Goal: Information Seeking & Learning: Learn about a topic

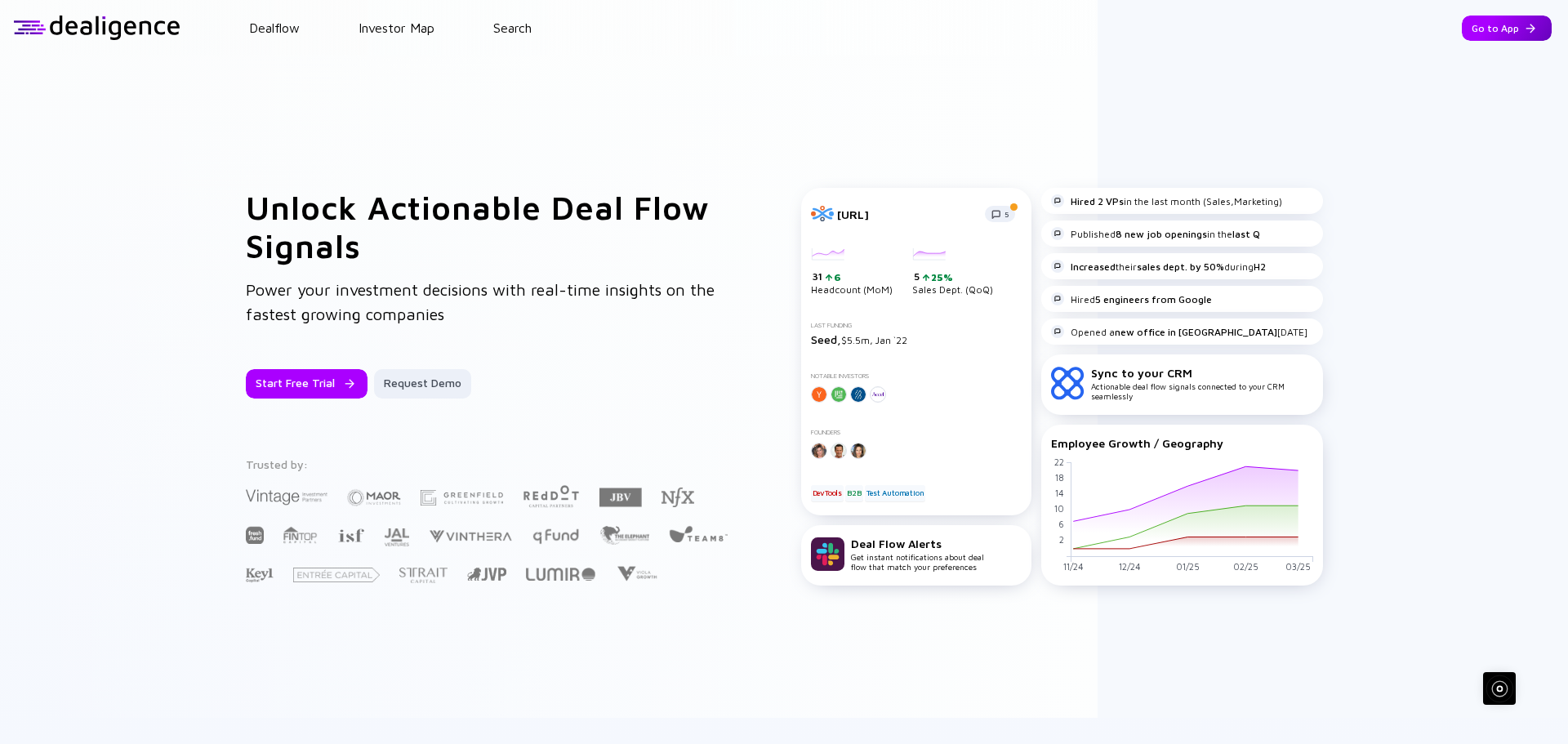
click at [1492, 32] on div "Go to App" at bounding box center [1507, 28] width 90 height 25
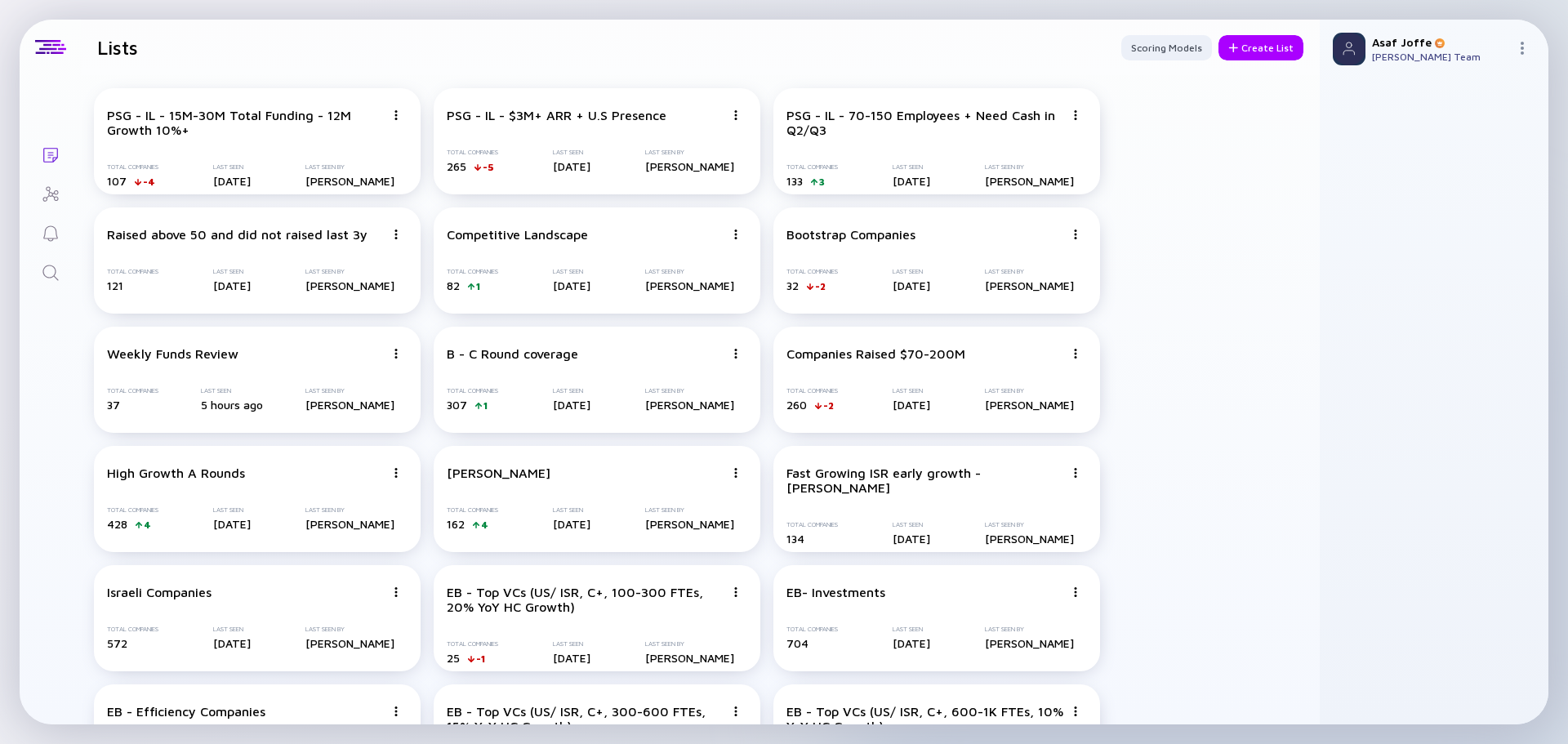
click at [54, 274] on icon "Search" at bounding box center [49, 272] width 15 height 15
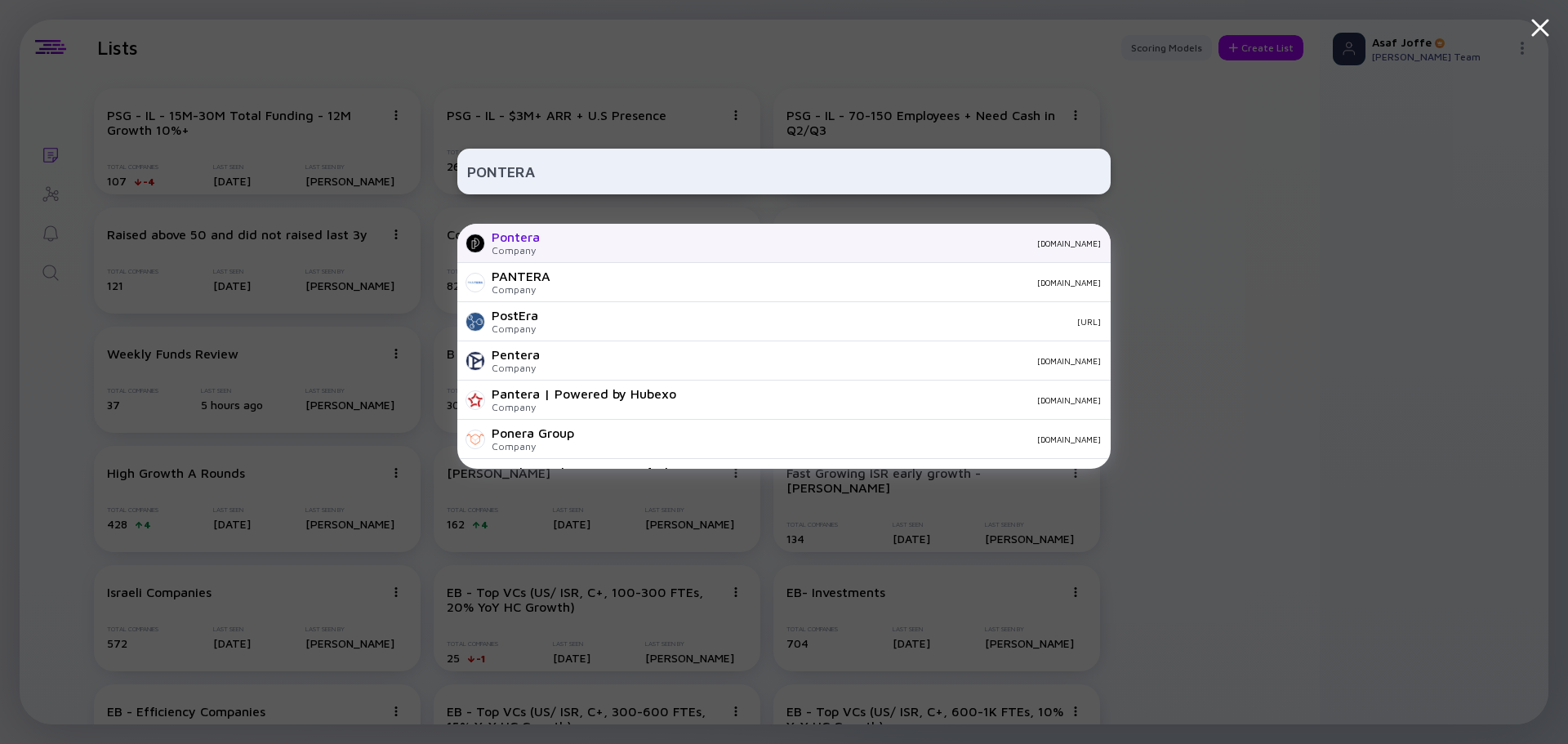
type input "PONTERA"
click at [632, 248] on div "Pontera Company [DOMAIN_NAME]" at bounding box center [784, 244] width 653 height 40
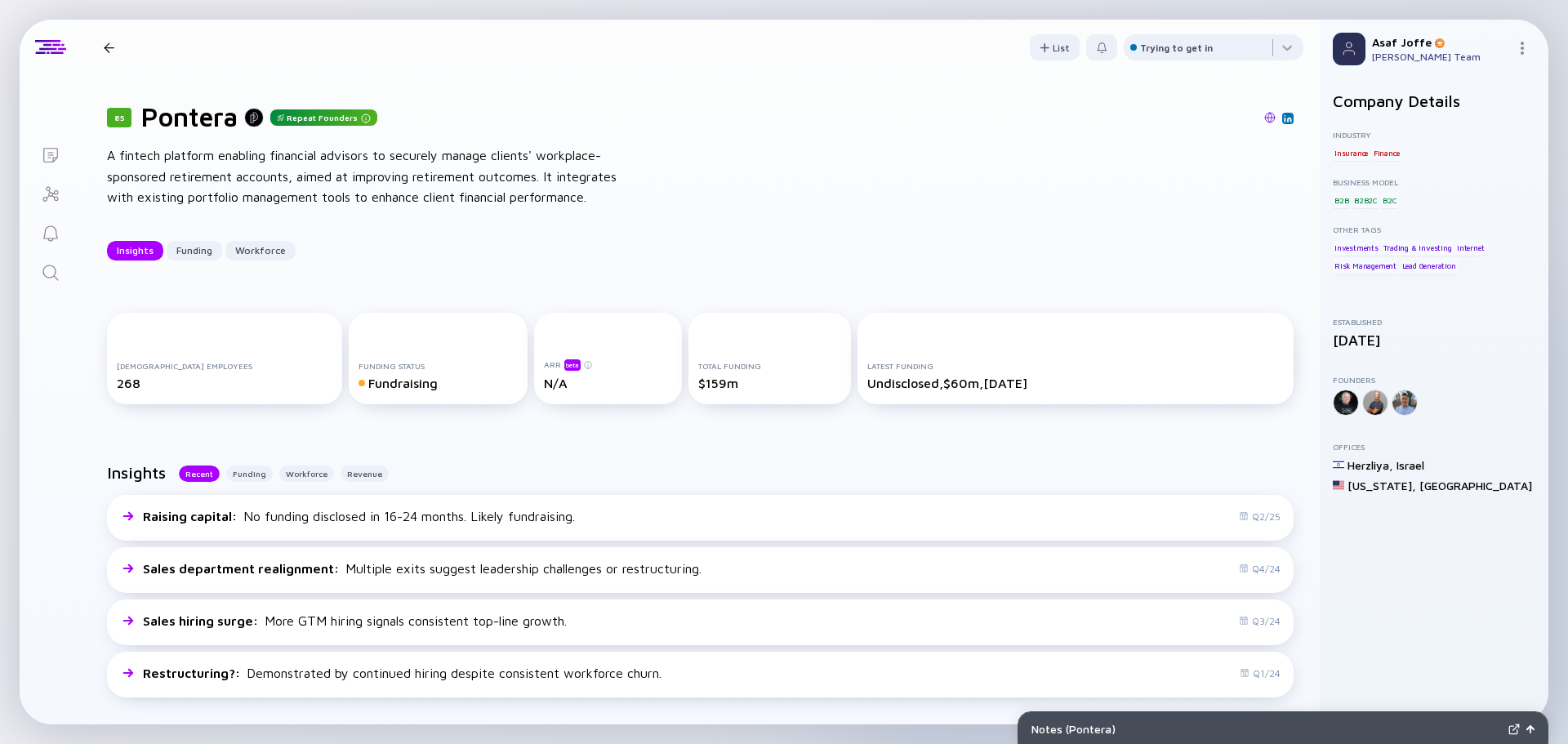
click at [1234, 111] on div "85 Pontera Repeat Founders" at bounding box center [700, 117] width 1187 height 31
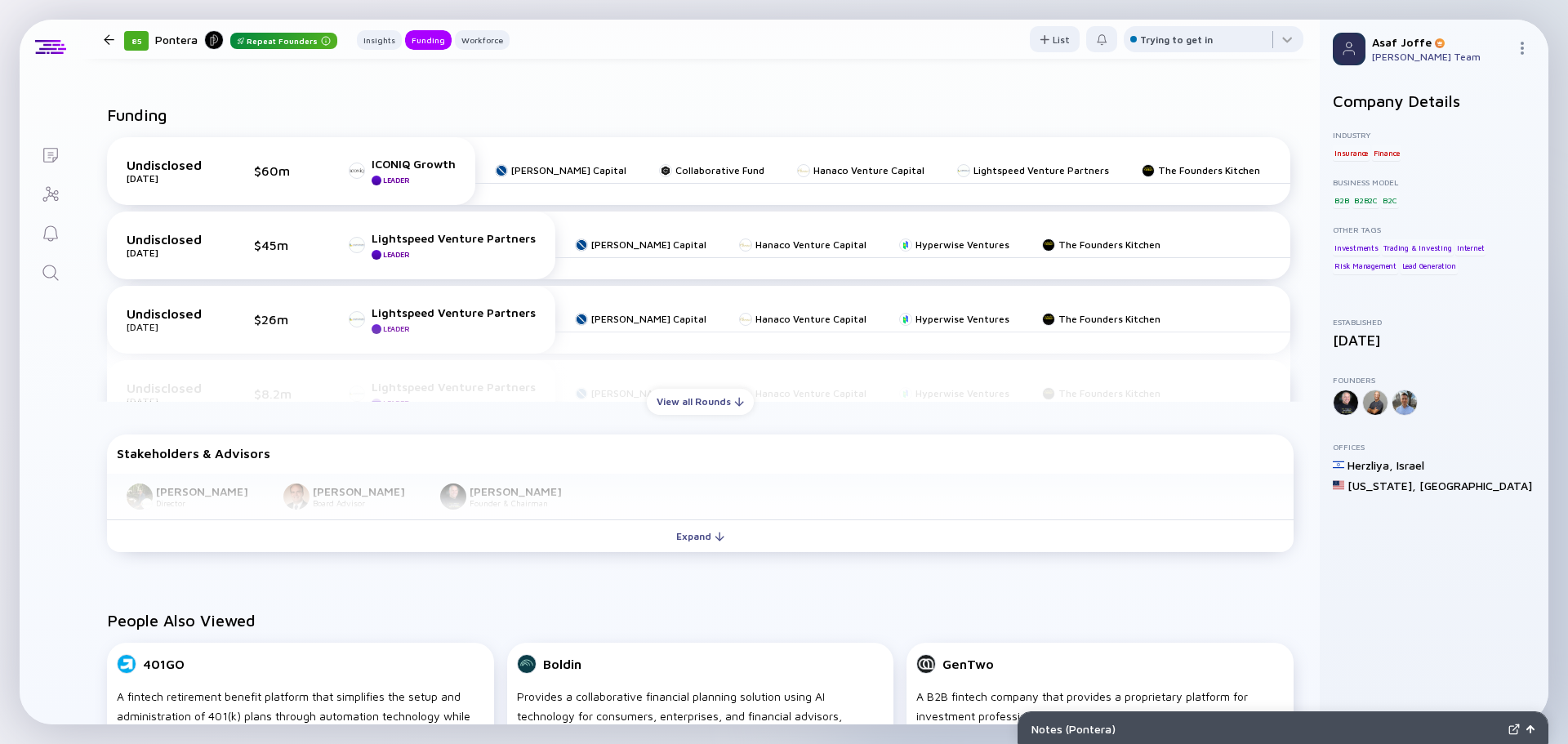
scroll to position [653, 0]
click at [668, 408] on div "View all Rounds" at bounding box center [700, 399] width 107 height 25
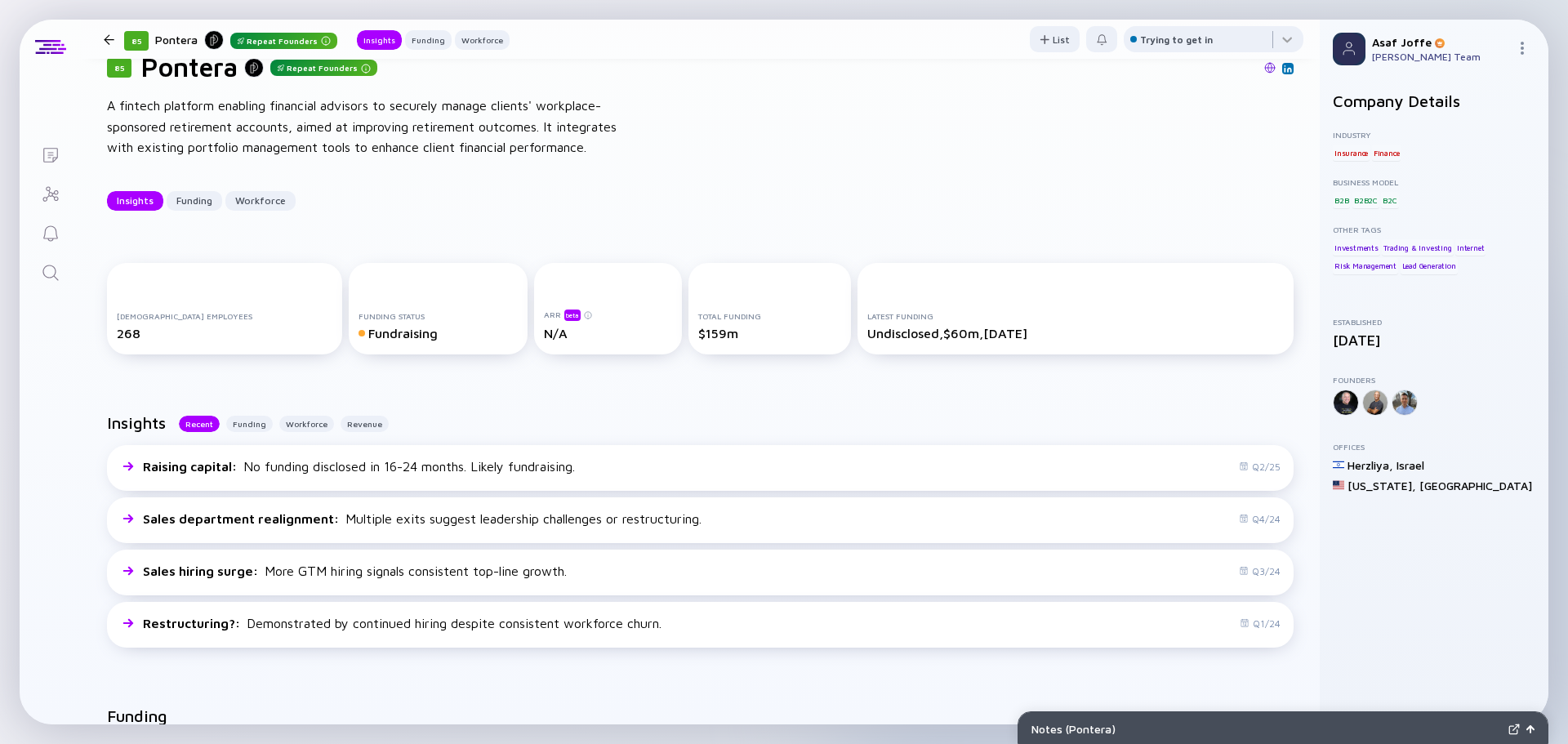
scroll to position [0, 0]
